Goal: Navigation & Orientation: Find specific page/section

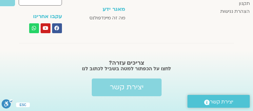
click at [157, 27] on div "הצטרפות למועדון תודעה בריאה תודעה בריאה מי אנחנו צור קשר תקנון הצהרת נגישות מוע…" at bounding box center [126, 25] width 253 height 195
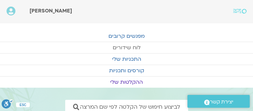
click at [133, 45] on link "לוח שידורים" at bounding box center [126, 47] width 253 height 11
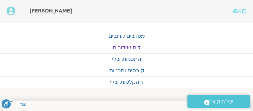
click at [128, 45] on link "לוח שידורים" at bounding box center [126, 47] width 253 height 11
